Goal: Transaction & Acquisition: Purchase product/service

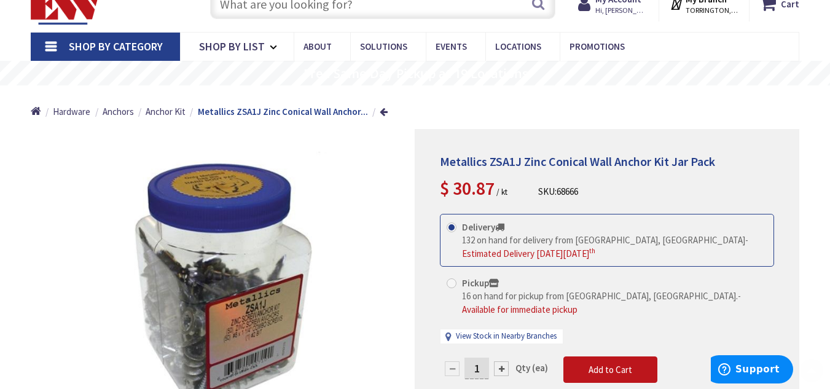
scroll to position [49, 0]
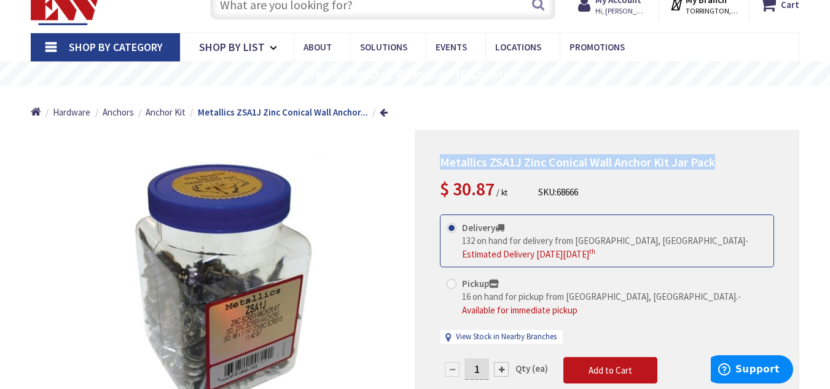
drag, startPoint x: 722, startPoint y: 162, endPoint x: 435, endPoint y: 157, distance: 286.2
click at [435, 157] on div "Metallics ZSA1J Zinc Conical Wall Anchor Kit Jar Pack $ 30.87 / kt SKU: 68666 T…" at bounding box center [607, 292] width 384 height 325
copy span "Metallics ZSA1J Zinc Conical Wall Anchor Kit Jar Pack"
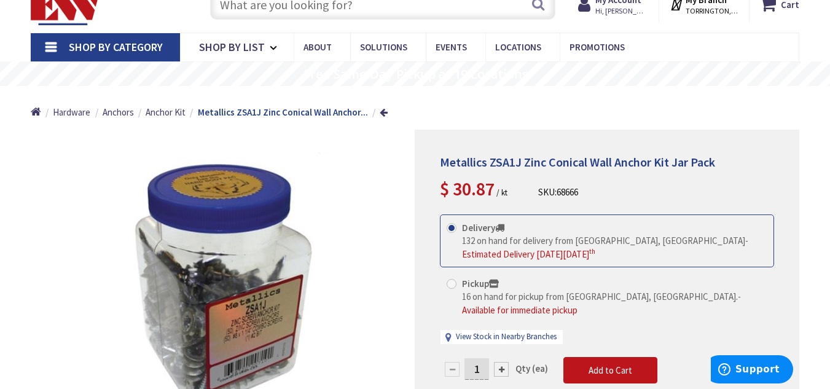
click at [501, 362] on div at bounding box center [501, 369] width 15 height 15
type input "2"
click at [501, 356] on div at bounding box center [606, 292] width 383 height 324
click at [473, 358] on div at bounding box center [606, 292] width 383 height 324
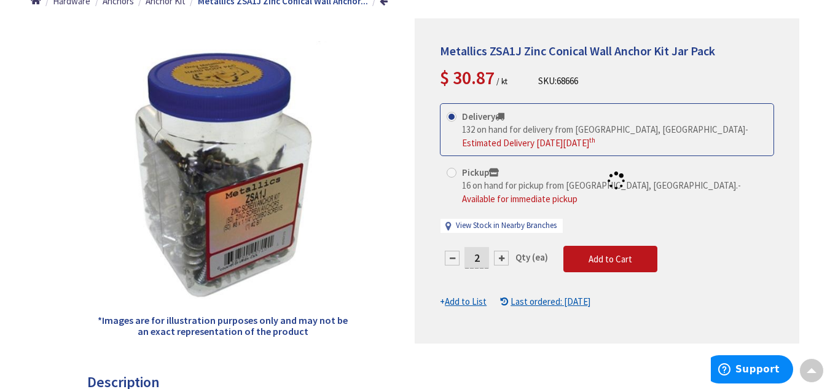
scroll to position [160, 0]
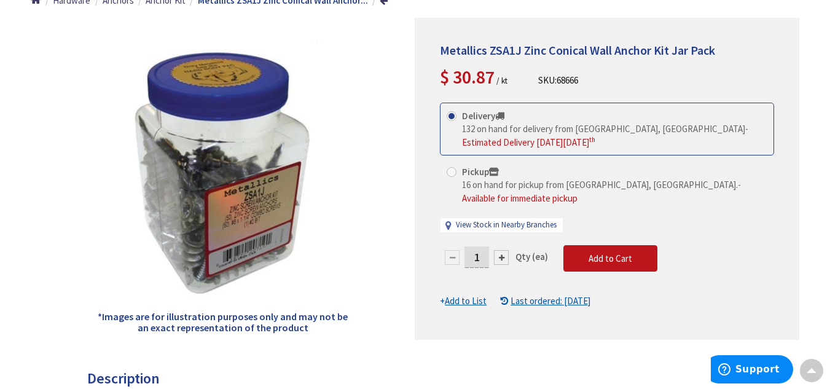
click at [480, 246] on input "1" at bounding box center [476, 256] width 25 height 21
type input "4"
click at [637, 237] on form "This product is Discontinued Delivery 132 on hand for delivery from Middletown,…" at bounding box center [607, 205] width 334 height 205
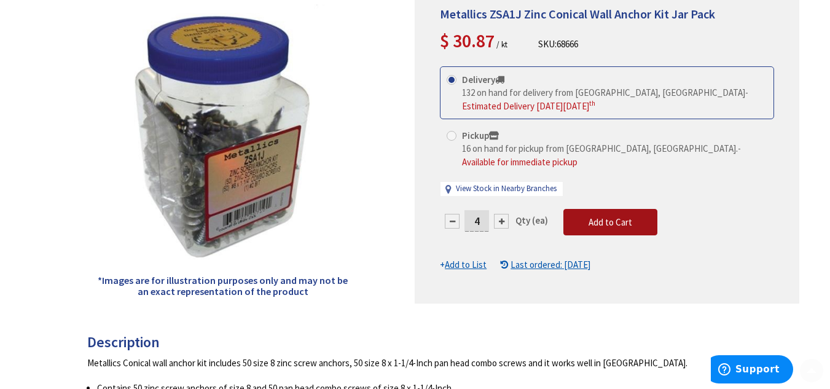
scroll to position [200, 0]
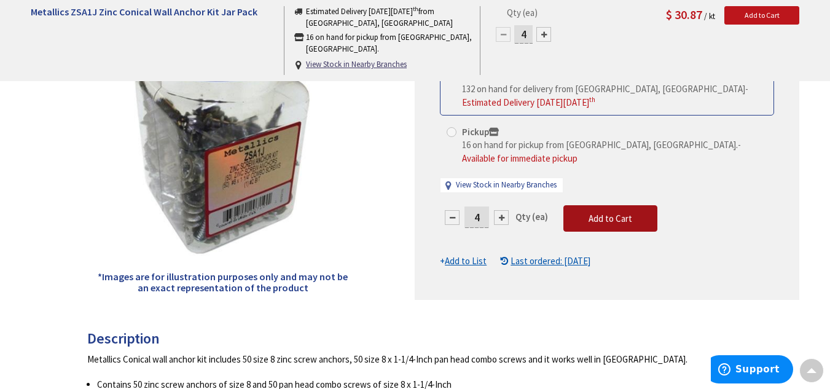
click at [579, 205] on button "Add to Cart" at bounding box center [610, 218] width 94 height 27
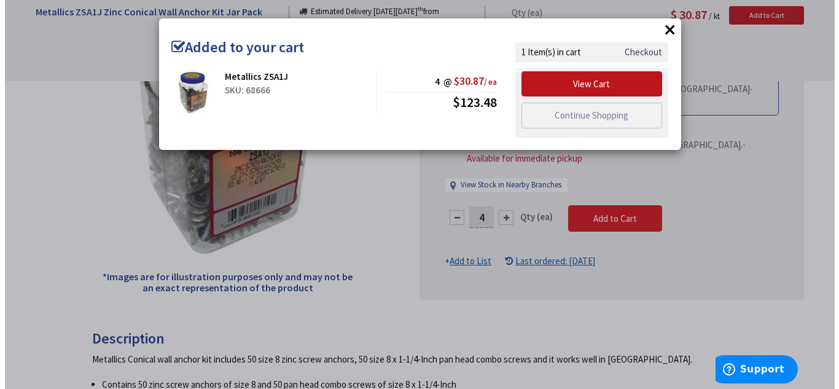
scroll to position [201, 0]
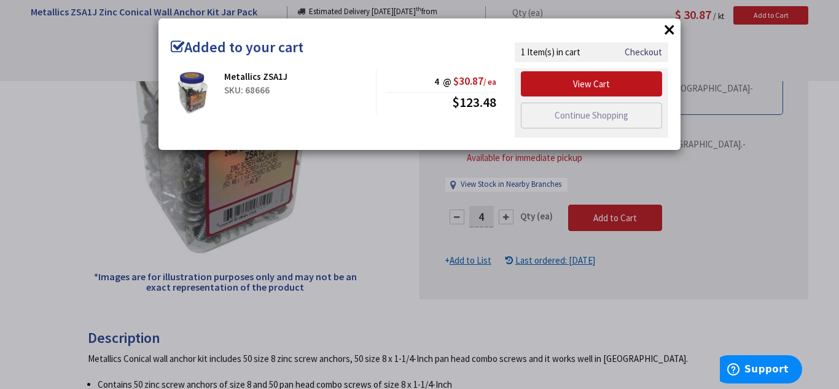
click at [668, 25] on button "×" at bounding box center [669, 29] width 18 height 18
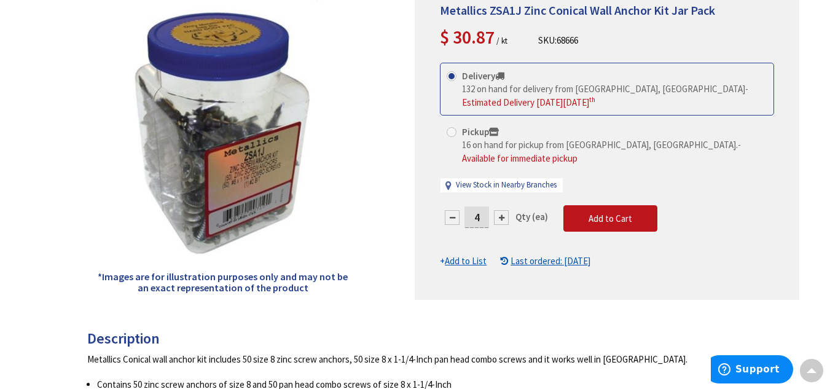
scroll to position [0, 0]
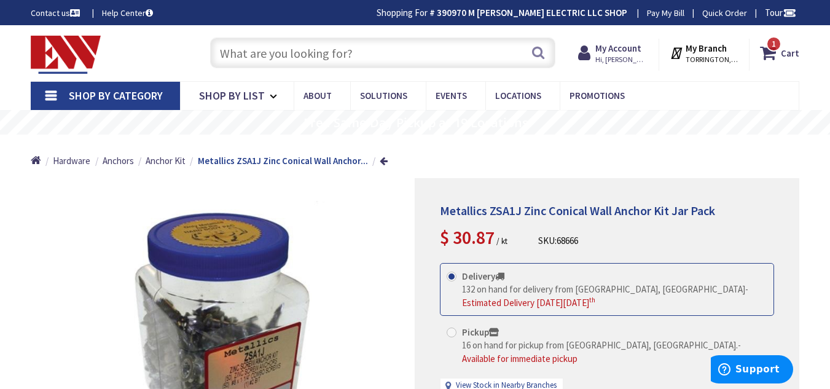
click at [392, 61] on input "text" at bounding box center [382, 52] width 345 height 31
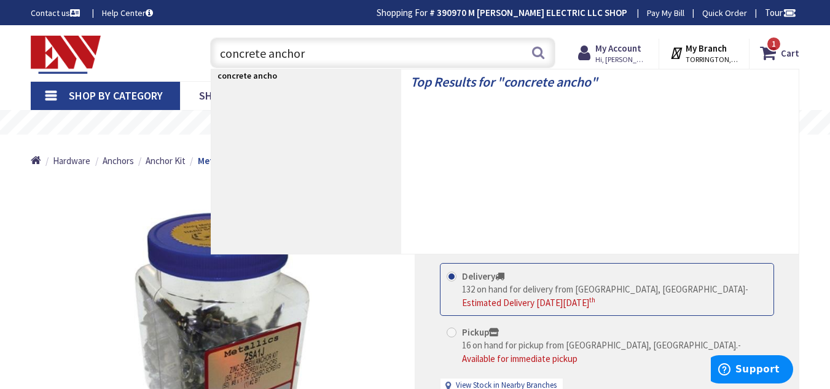
type input "concrete anchors"
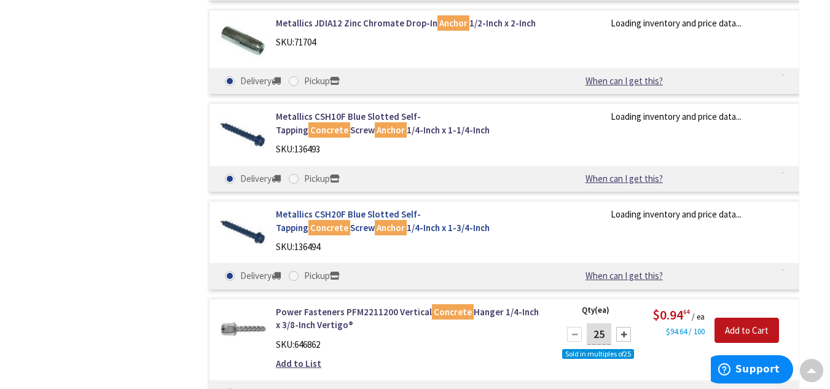
scroll to position [1914, 0]
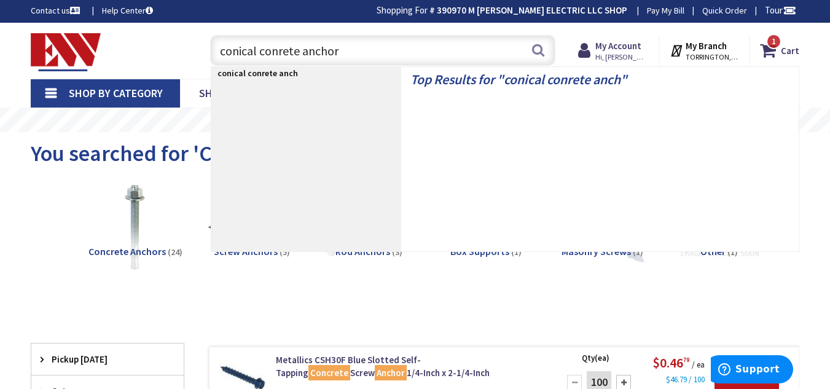
type input "conical conrete anchors"
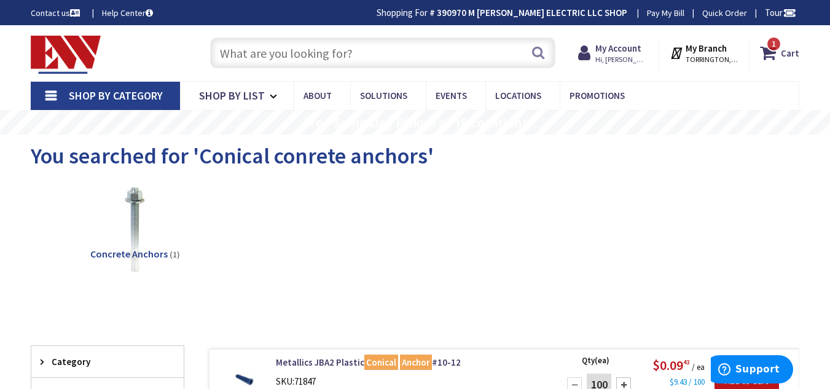
click at [335, 45] on input "text" at bounding box center [382, 52] width 345 height 31
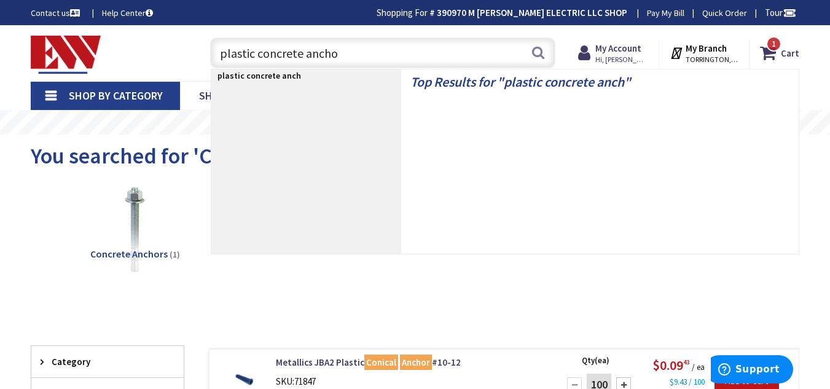
type input "plastic concrete anchor"
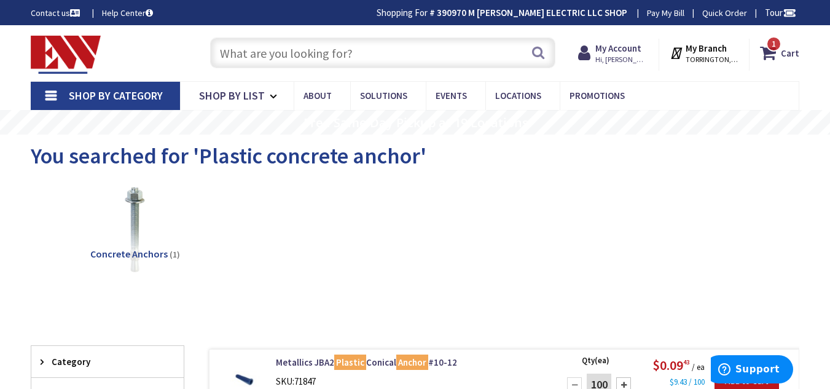
click at [318, 66] on input "text" at bounding box center [382, 52] width 345 height 31
type input "wakj14"
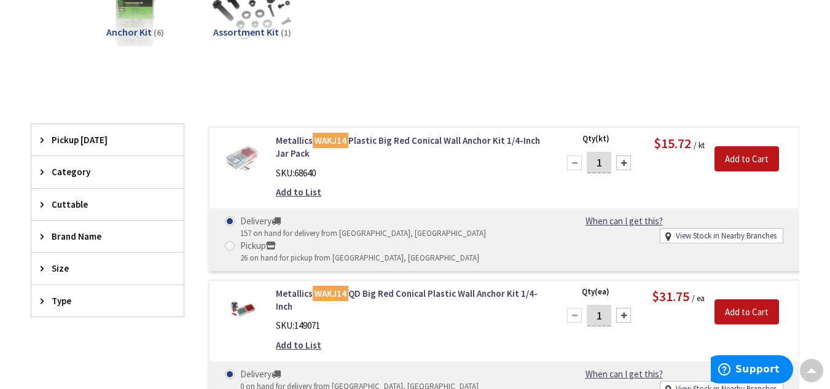
scroll to position [224, 0]
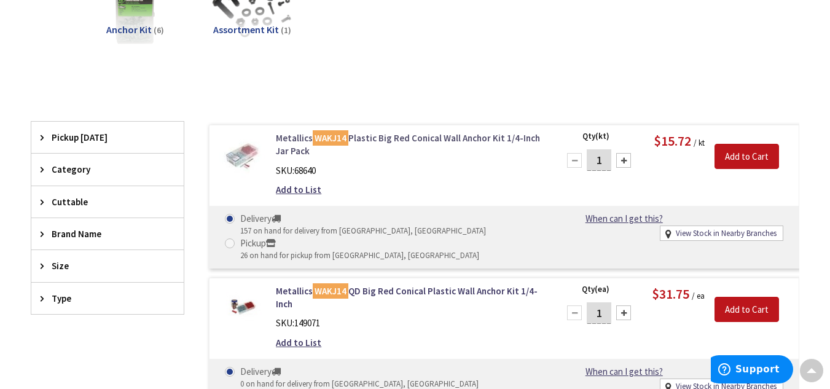
click at [396, 136] on link "Metallics WAKJ14 Plastic Big Red Conical Wall Anchor Kit 1/4-Inch Jar Pack" at bounding box center [410, 144] width 268 height 26
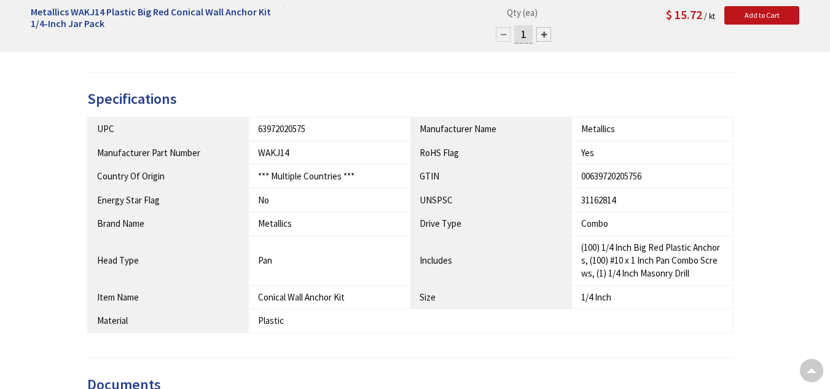
scroll to position [725, 0]
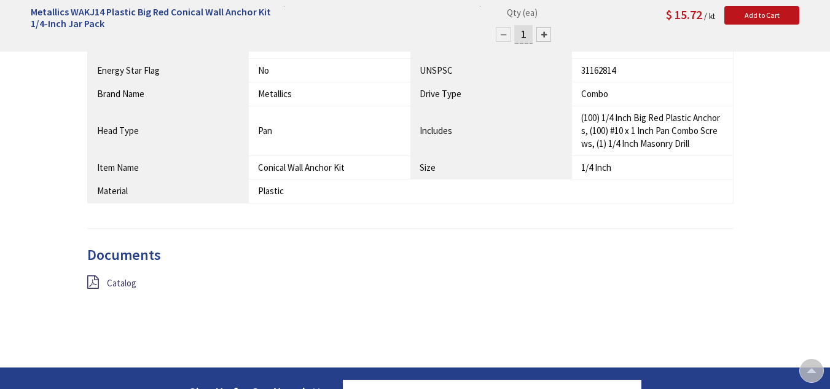
click at [132, 290] on div "Catalog" at bounding box center [410, 289] width 665 height 28
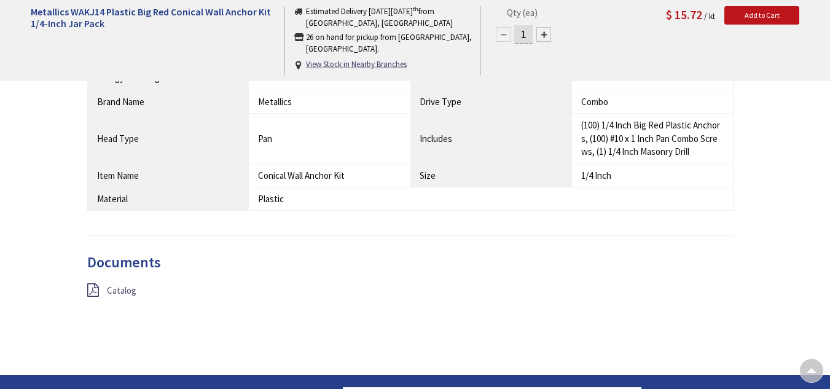
click at [126, 287] on span "Catalog" at bounding box center [121, 290] width 29 height 12
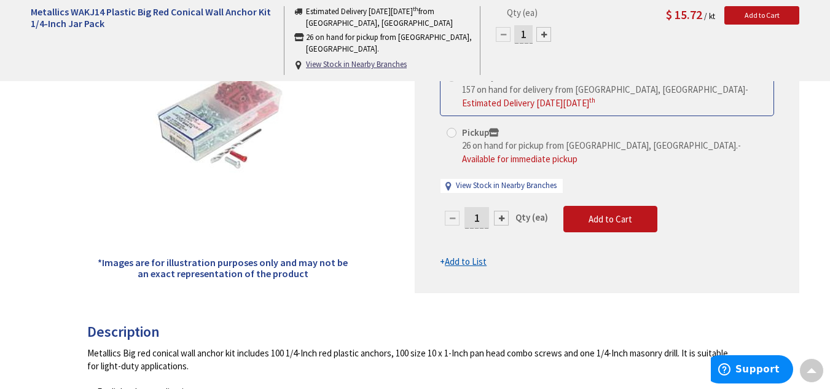
scroll to position [204, 0]
